Goal: Task Accomplishment & Management: Use online tool/utility

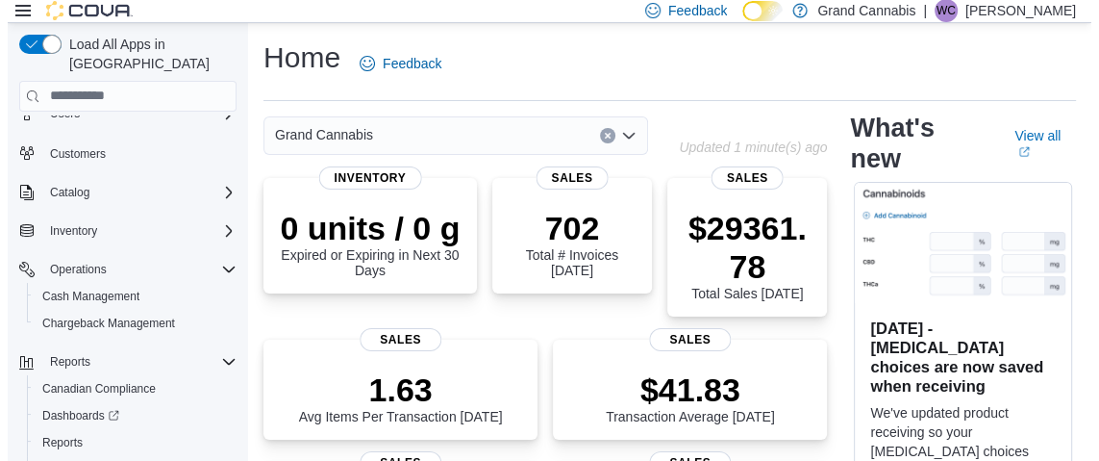
scroll to position [108, 0]
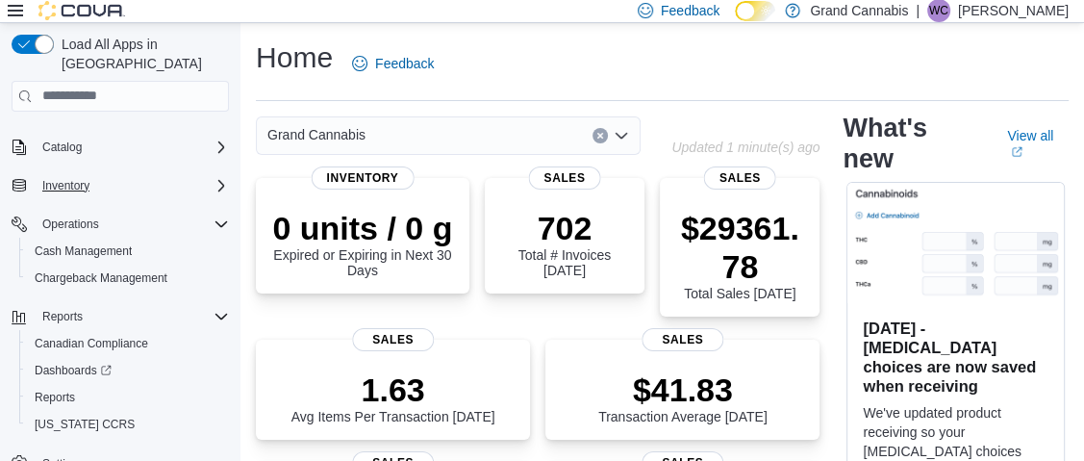
click at [209, 174] on div "Inventory" at bounding box center [132, 185] width 194 height 23
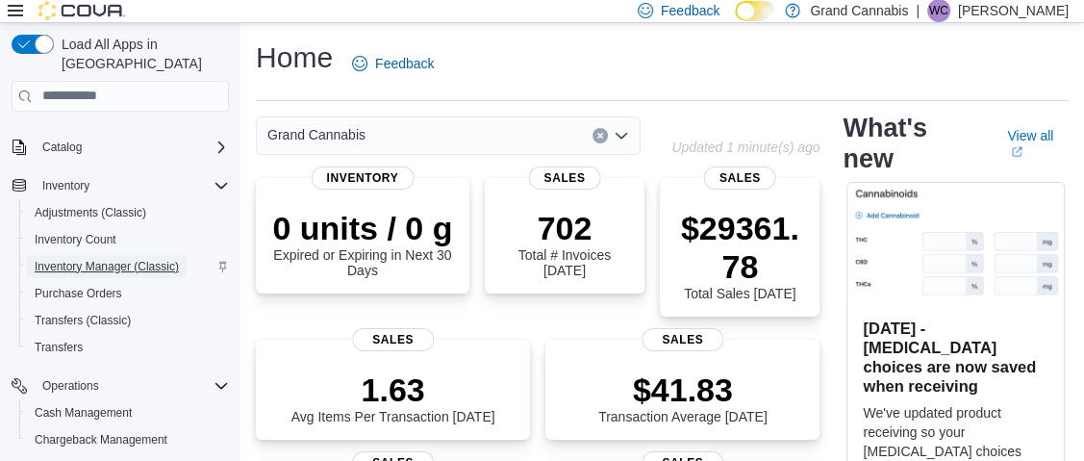
click at [155, 259] on span "Inventory Manager (Classic)" at bounding box center [107, 266] width 144 height 15
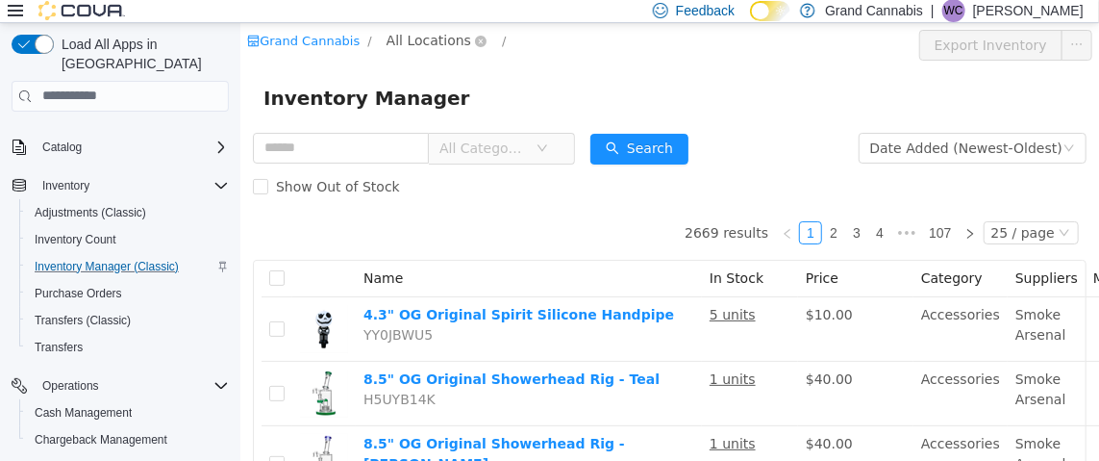
click at [437, 42] on span "All Locations" at bounding box center [428, 39] width 85 height 21
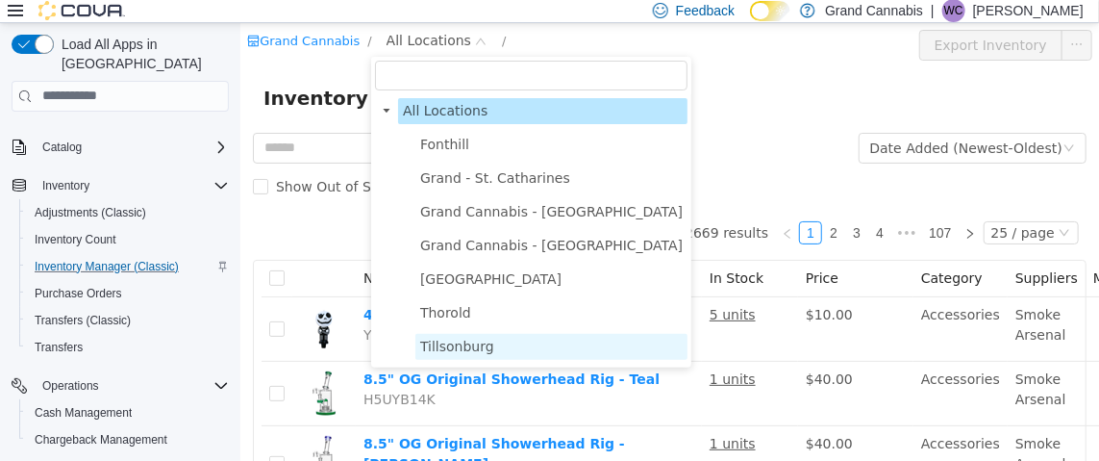
click at [446, 346] on span "Tillsonburg" at bounding box center [456, 345] width 74 height 15
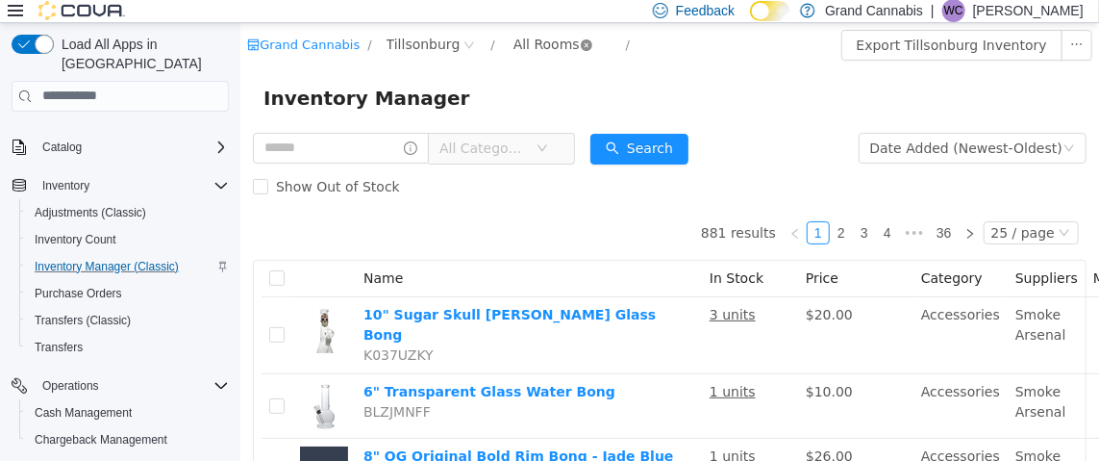
click at [580, 48] on icon "icon: close-circle" at bounding box center [586, 44] width 12 height 12
click at [533, 43] on div "All Rooms" at bounding box center [546, 43] width 66 height 29
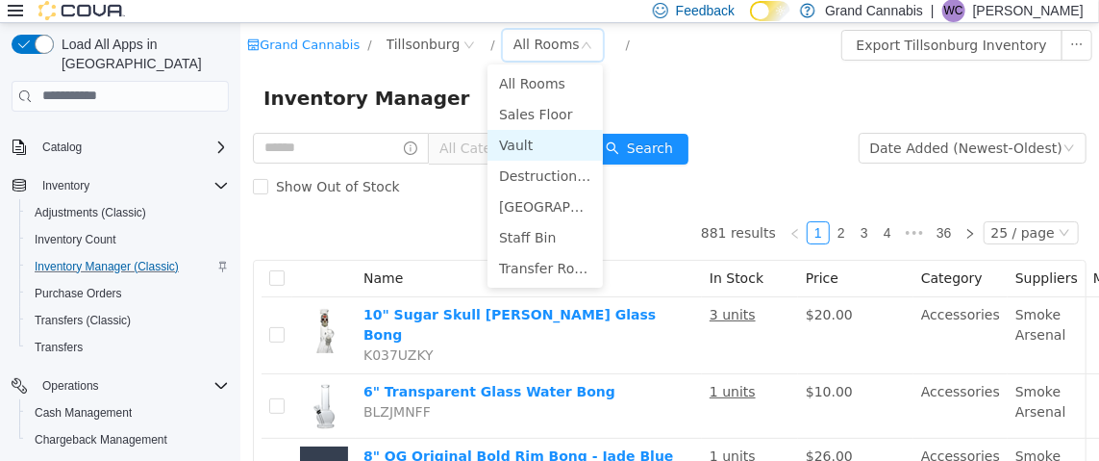
click at [526, 145] on li "Vault" at bounding box center [544, 144] width 115 height 31
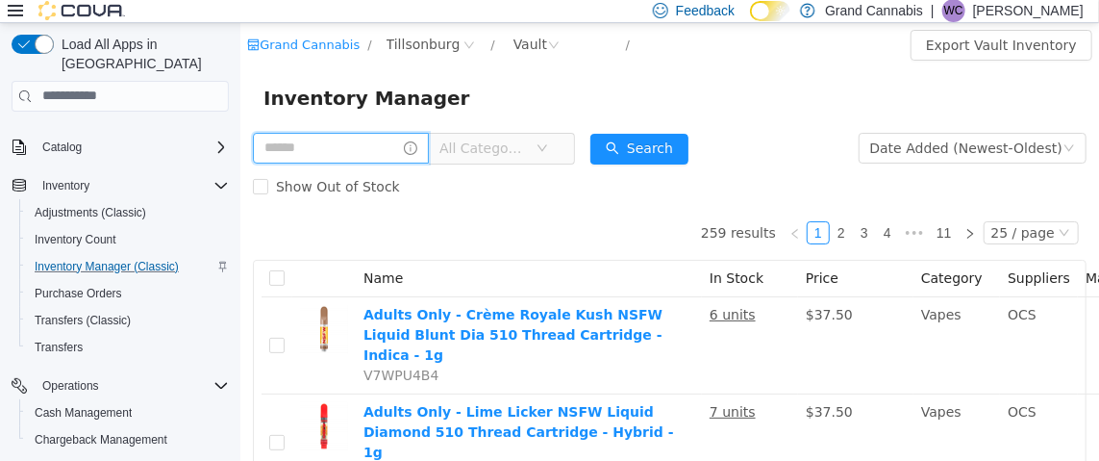
click at [351, 155] on input "text" at bounding box center [340, 147] width 176 height 31
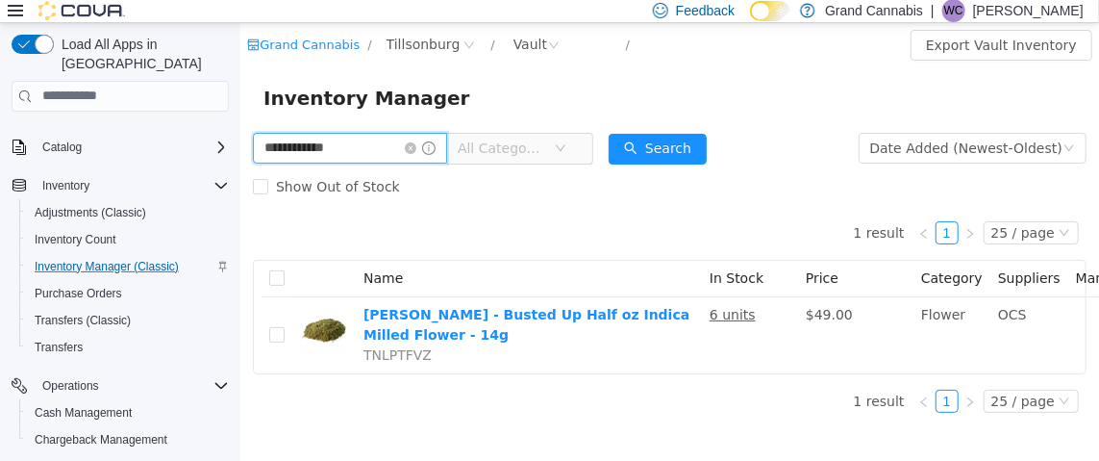
scroll to position [15, 0]
type input "*"
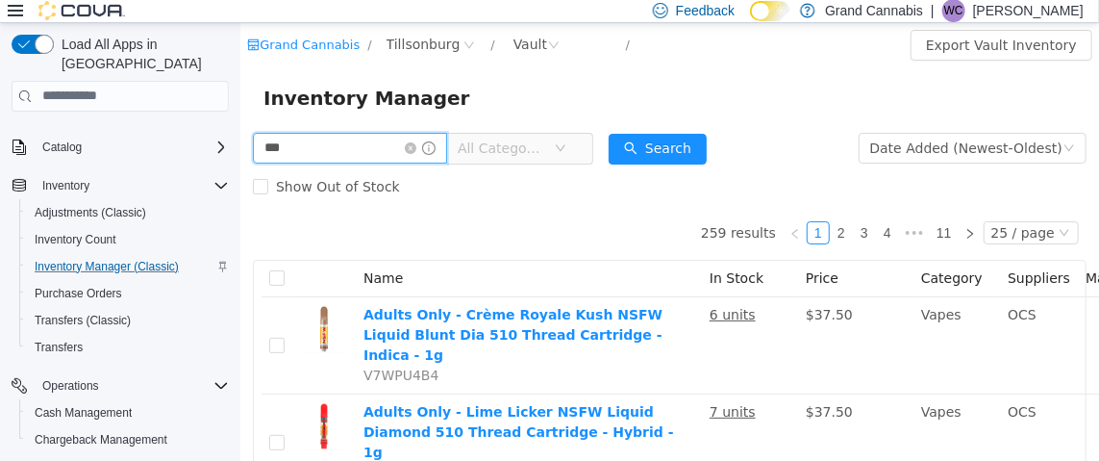
type input "*****"
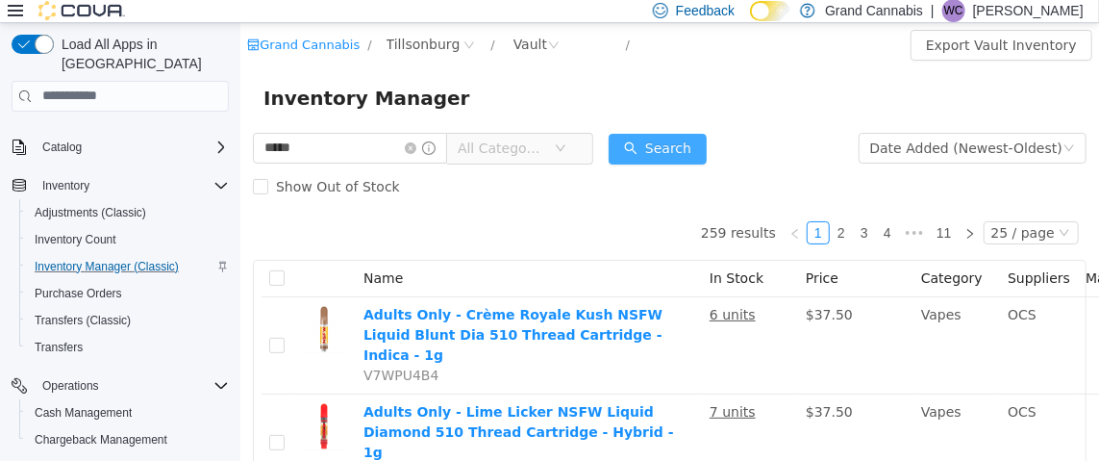
click at [667, 142] on button "Search" at bounding box center [657, 148] width 98 height 31
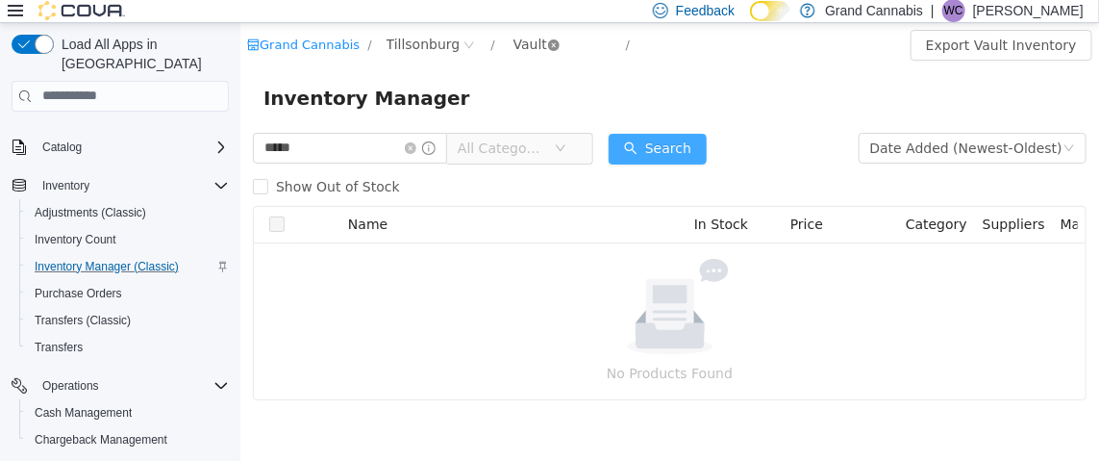
click at [547, 48] on icon "icon: close-circle" at bounding box center [553, 44] width 12 height 12
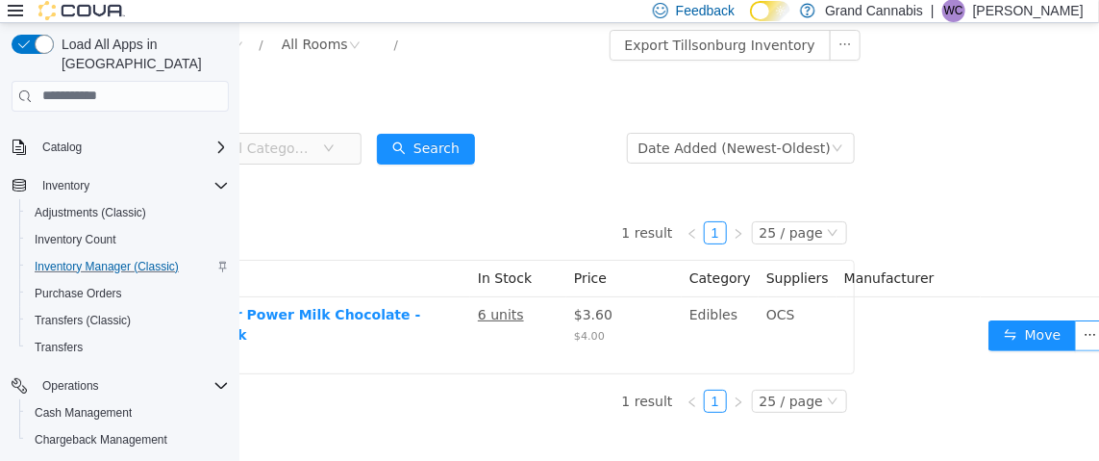
scroll to position [0, 244]
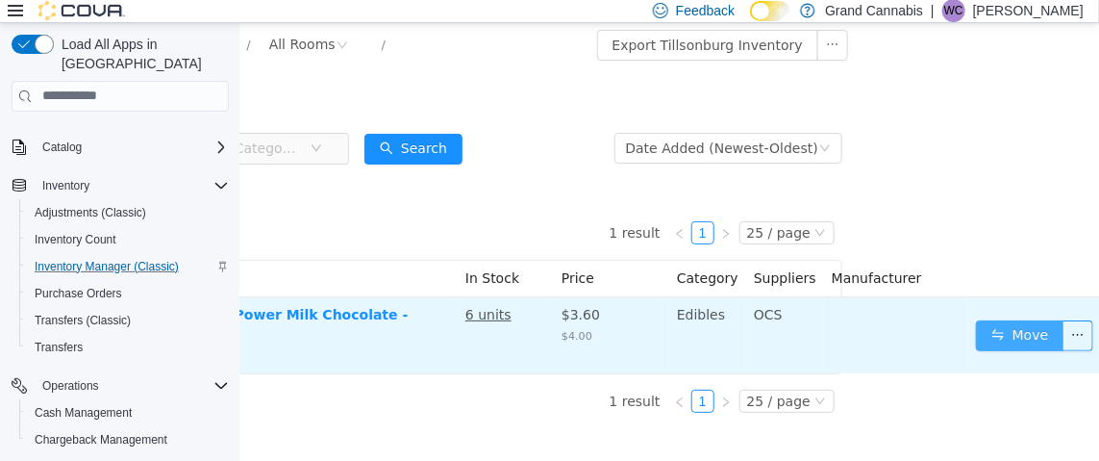
click at [1001, 337] on button "Move" at bounding box center [1019, 334] width 88 height 31
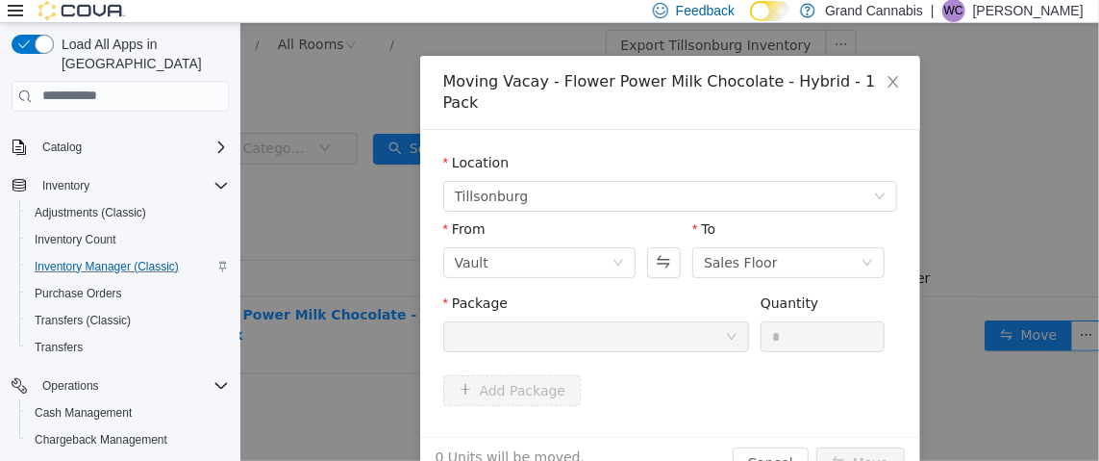
scroll to position [90, 0]
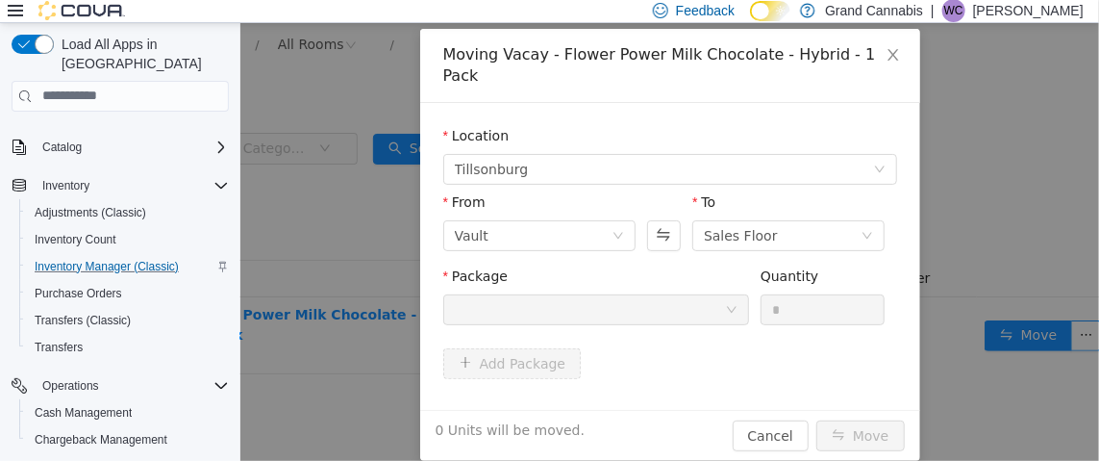
click at [299, 217] on div "Moving Vacay - Flower Power Milk Chocolate - Hybrid - 1 Pack Location [GEOGRAPH…" at bounding box center [668, 241] width 859 height 438
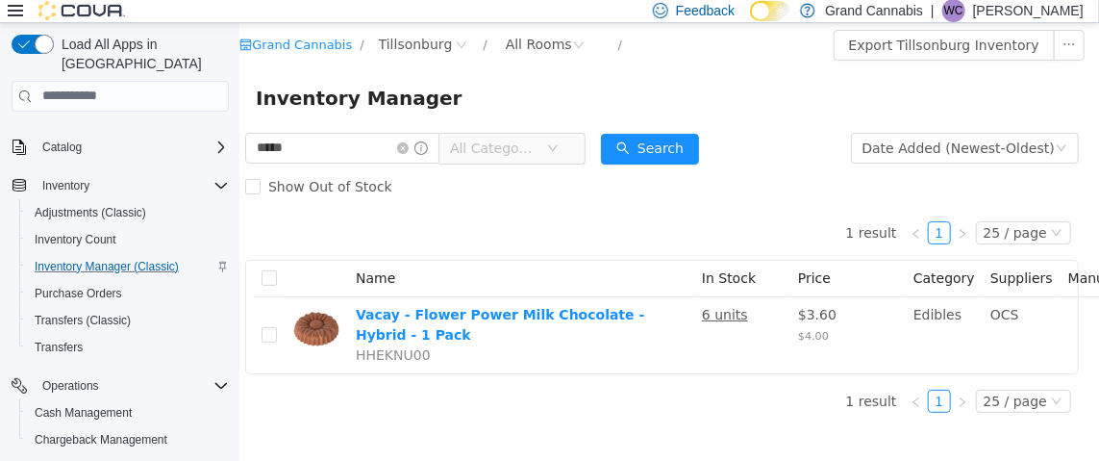
scroll to position [0, 0]
